Goal: Find specific page/section: Find specific page/section

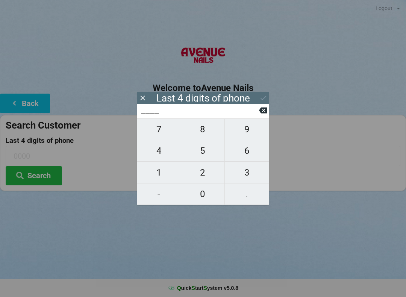
click at [162, 174] on span "1" at bounding box center [159, 173] width 44 height 16
type input "1___"
click at [157, 152] on span "4" at bounding box center [159, 151] width 44 height 16
type input "14__"
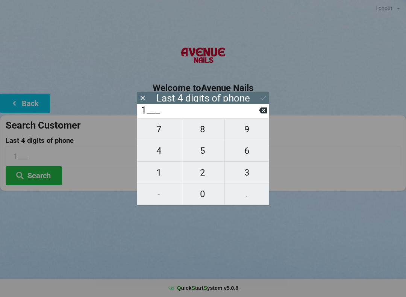
type input "14__"
click at [248, 132] on span "9" at bounding box center [247, 129] width 44 height 16
type input "149_"
click at [207, 175] on span "2" at bounding box center [203, 173] width 44 height 16
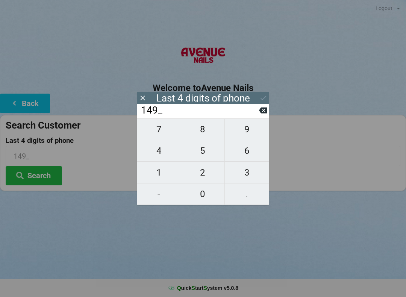
type input "1492"
click at [38, 171] on button "Search" at bounding box center [34, 175] width 56 height 19
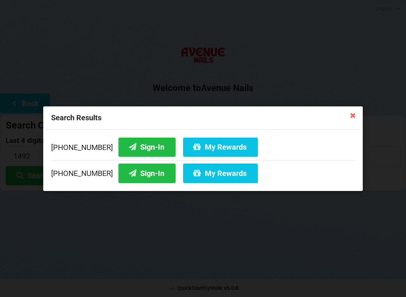
click at [136, 173] on button "Sign-In" at bounding box center [146, 173] width 57 height 19
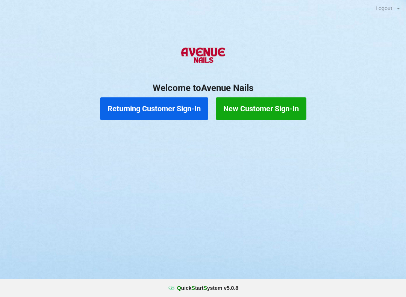
click at [155, 106] on button "Returning Customer Sign-In" at bounding box center [154, 108] width 108 height 23
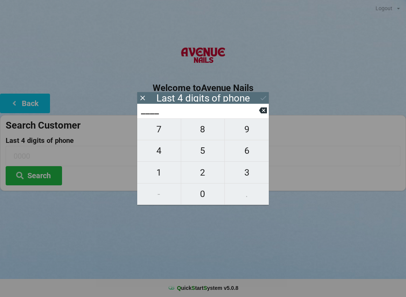
click at [162, 150] on span "4" at bounding box center [159, 151] width 44 height 16
type input "4___"
click at [203, 189] on span "0" at bounding box center [203, 194] width 44 height 16
type input "40__"
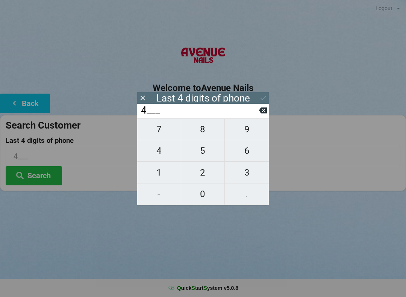
type input "40__"
click at [162, 132] on span "7" at bounding box center [159, 129] width 44 height 16
type input "407_"
click at [251, 129] on span "9" at bounding box center [247, 129] width 44 height 16
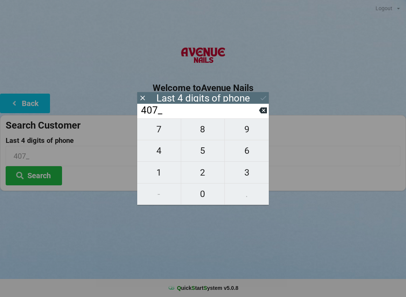
type input "4079"
click at [202, 170] on div "7 8 9 4 5 6 1 2 3 - 0 ." at bounding box center [203, 161] width 132 height 86
click at [266, 110] on icon at bounding box center [263, 110] width 8 height 8
click at [265, 111] on icon at bounding box center [263, 111] width 8 height 6
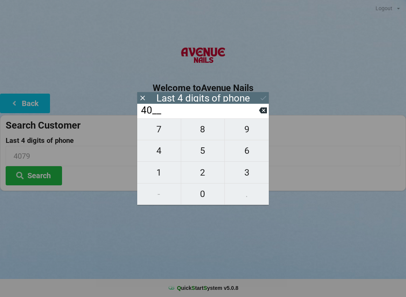
click at [266, 111] on icon at bounding box center [263, 111] width 8 height 6
click at [267, 113] on icon at bounding box center [263, 111] width 8 height 6
type input "____"
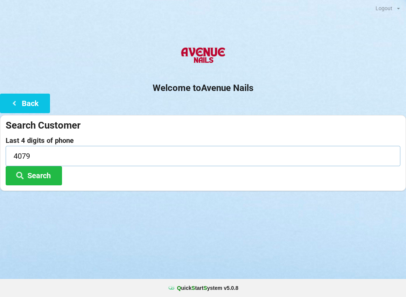
click at [37, 157] on input "4079" at bounding box center [203, 156] width 395 height 20
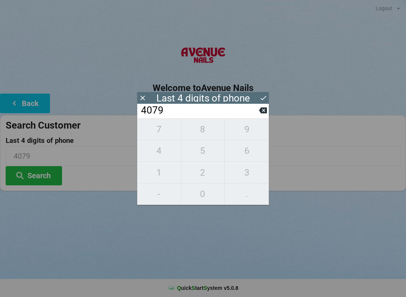
click at [267, 109] on icon at bounding box center [263, 110] width 8 height 8
click at [259, 109] on icon at bounding box center [263, 110] width 8 height 8
click at [258, 113] on input "40__" at bounding box center [199, 111] width 119 height 12
click at [258, 115] on input "40__" at bounding box center [199, 111] width 119 height 12
click at [261, 115] on button at bounding box center [263, 110] width 8 height 10
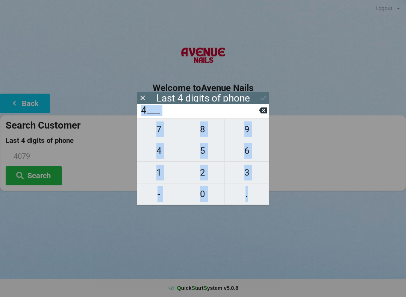
click at [259, 112] on input "4___" at bounding box center [199, 111] width 119 height 12
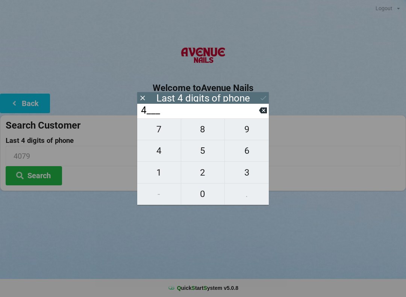
click at [263, 114] on icon at bounding box center [263, 110] width 8 height 8
type input "____"
click at [199, 173] on span "2" at bounding box center [203, 173] width 44 height 16
type input "2___"
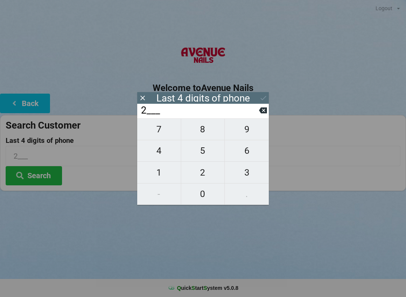
click at [243, 133] on span "9" at bounding box center [247, 129] width 44 height 16
type input "29__"
click at [200, 153] on span "5" at bounding box center [203, 151] width 44 height 16
type input "295_"
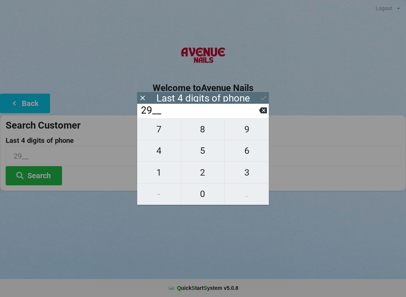
type input "295_"
click at [246, 131] on span "9" at bounding box center [247, 129] width 44 height 16
type input "2959"
click at [47, 175] on button "Search" at bounding box center [34, 175] width 56 height 19
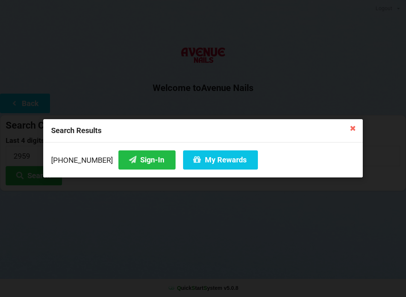
click at [133, 162] on button "Sign-In" at bounding box center [146, 159] width 57 height 19
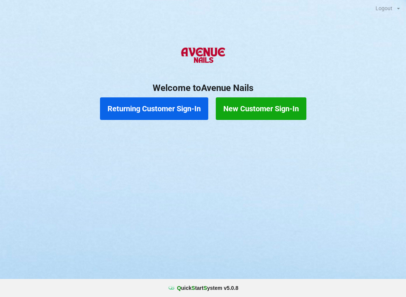
click at [165, 107] on button "Returning Customer Sign-In" at bounding box center [154, 108] width 108 height 23
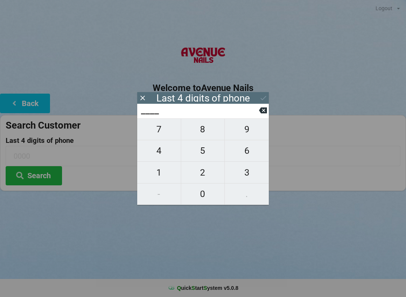
click at [167, 152] on span "4" at bounding box center [159, 151] width 44 height 16
type input "4___"
click at [209, 195] on span "0" at bounding box center [203, 194] width 44 height 16
type input "40__"
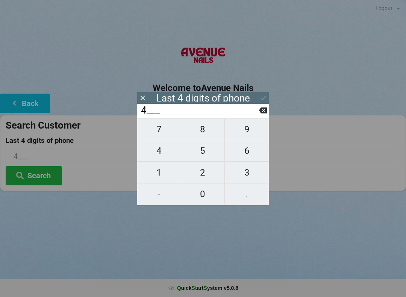
type input "40__"
click at [168, 175] on span "1" at bounding box center [159, 173] width 44 height 16
type input "401_"
click at [248, 131] on span "9" at bounding box center [247, 129] width 44 height 16
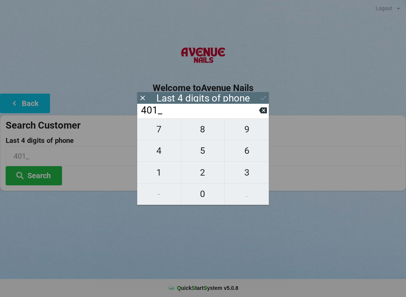
type input "4019"
click at [209, 174] on div "7 8 9 4 5 6 1 2 3 - 0 ." at bounding box center [203, 161] width 132 height 86
click at [211, 174] on div "7 8 9 4 5 6 1 2 3 - 0 ." at bounding box center [203, 161] width 132 height 86
click at [265, 111] on icon at bounding box center [263, 111] width 8 height 6
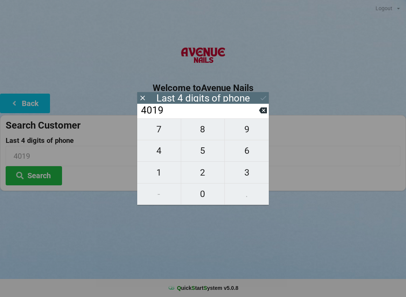
type input "401_"
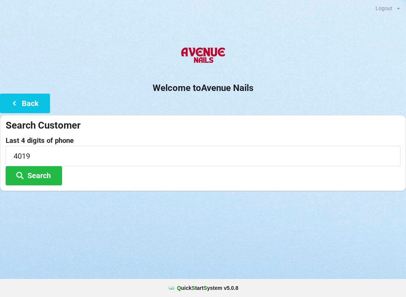
click at [271, 107] on div "Welcome to Avenue Nails Back Search Customer Last 4 digits of phone 4019 Search" at bounding box center [203, 116] width 406 height 150
click at [27, 101] on button "Back" at bounding box center [25, 103] width 50 height 19
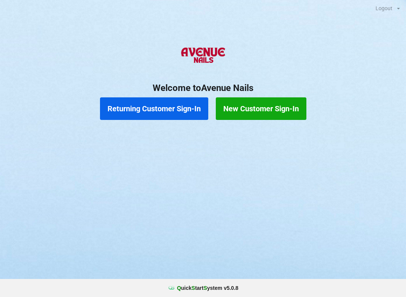
click at [143, 107] on button "Returning Customer Sign-In" at bounding box center [154, 108] width 108 height 23
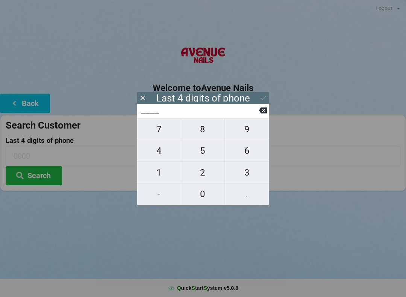
click at [162, 156] on span "4" at bounding box center [159, 151] width 44 height 16
type input "4___"
click at [202, 130] on span "8" at bounding box center [203, 129] width 44 height 16
type input "48__"
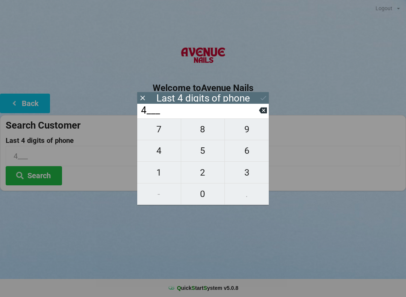
type input "48__"
click at [158, 124] on button "7" at bounding box center [159, 129] width 44 height 22
type input "487_"
click at [203, 152] on span "5" at bounding box center [203, 151] width 44 height 16
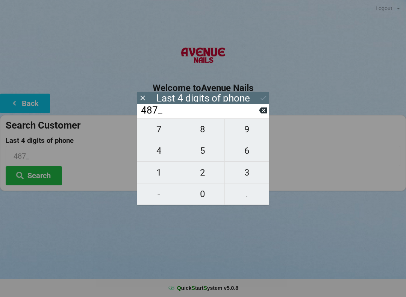
type input "4875"
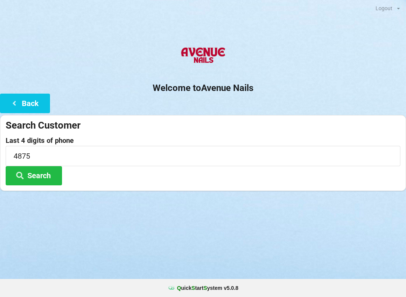
click at [262, 244] on div "Logout Logout Sign-In Welcome to Avenue Nails Back Search Customer Last 4 digit…" at bounding box center [203, 148] width 406 height 297
click at [39, 173] on button "Search" at bounding box center [34, 175] width 56 height 19
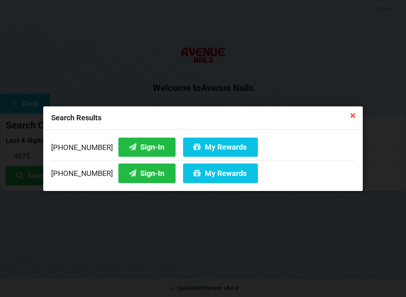
click at [214, 140] on button "My Rewards" at bounding box center [220, 146] width 75 height 19
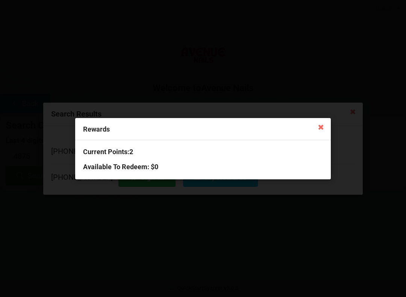
click at [318, 122] on icon at bounding box center [321, 127] width 12 height 12
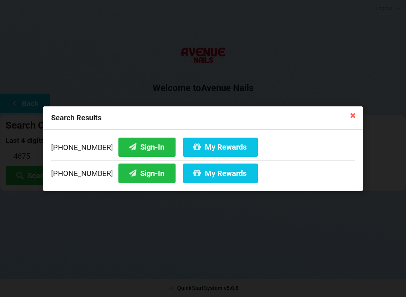
click at [350, 113] on icon at bounding box center [353, 115] width 12 height 12
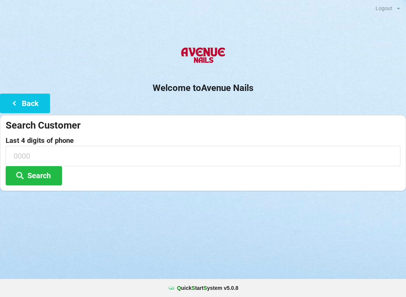
click at [33, 95] on button "Back" at bounding box center [25, 103] width 50 height 19
